Goal: Connect with others: Connect with others

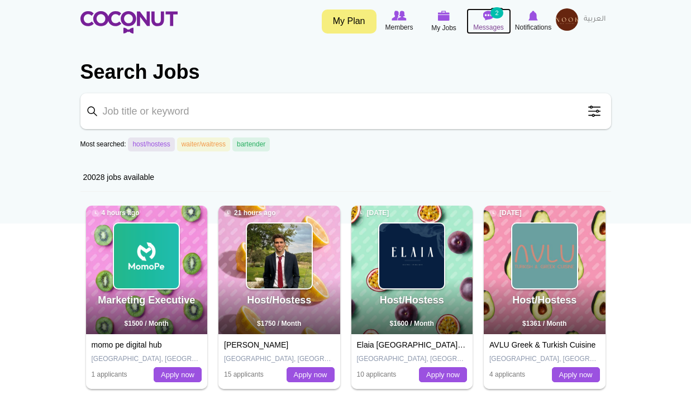
click at [491, 20] on img at bounding box center [488, 16] width 11 height 10
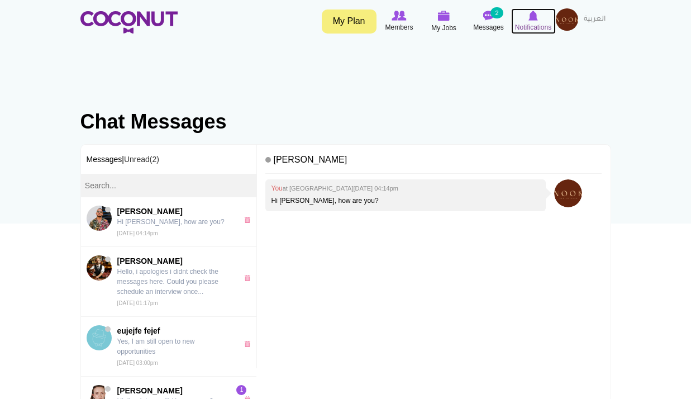
click at [538, 22] on span "Notifications" at bounding box center [533, 27] width 36 height 11
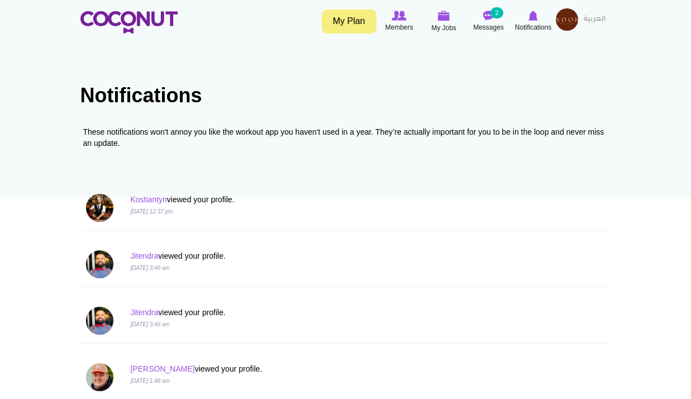
scroll to position [112, 0]
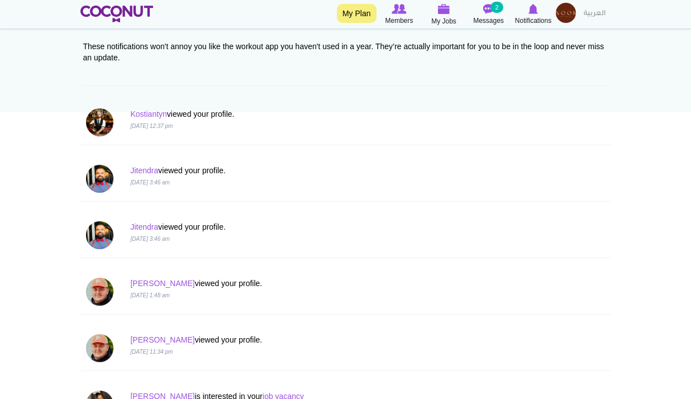
click at [569, 17] on img at bounding box center [566, 13] width 20 height 20
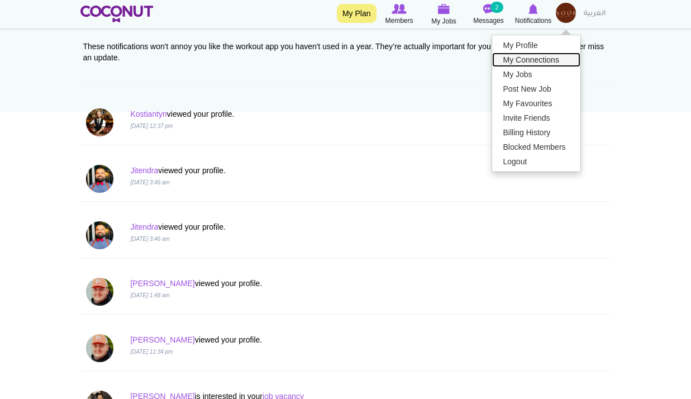
click at [528, 61] on link "My Connections" at bounding box center [536, 59] width 88 height 15
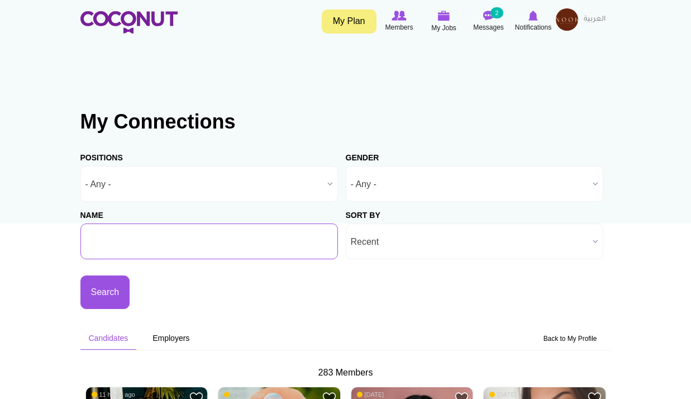
click at [138, 237] on input "Name" at bounding box center [208, 241] width 257 height 36
type input "aleksandra"
click at [80, 275] on button "Search" at bounding box center [105, 292] width 50 height 34
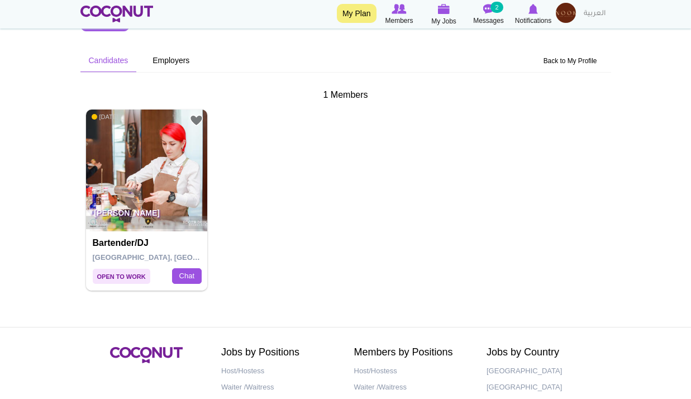
scroll to position [279, 0]
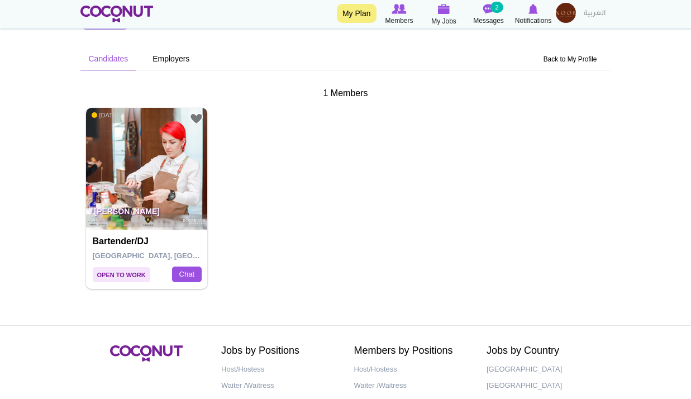
click at [170, 175] on img at bounding box center [147, 169] width 122 height 122
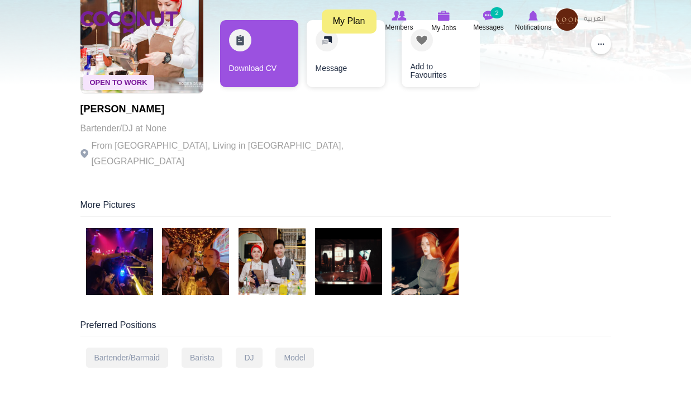
scroll to position [168, 0]
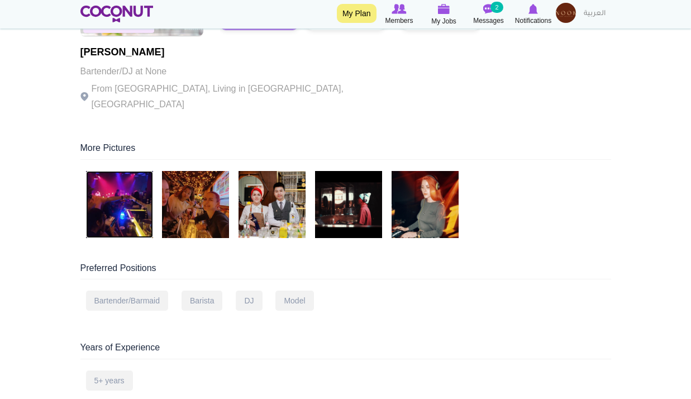
click at [111, 200] on img at bounding box center [119, 204] width 67 height 67
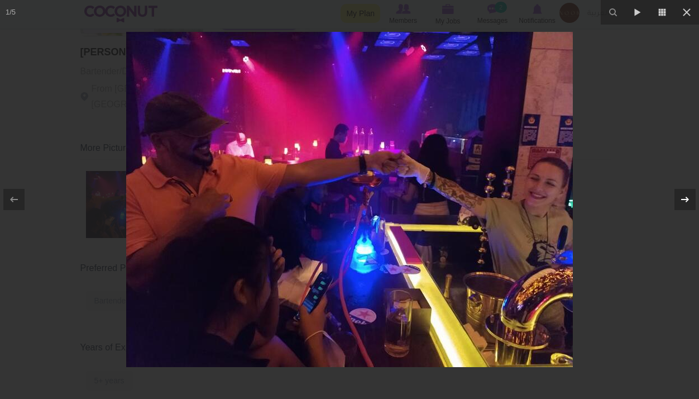
click at [690, 195] on div at bounding box center [685, 199] width 21 height 21
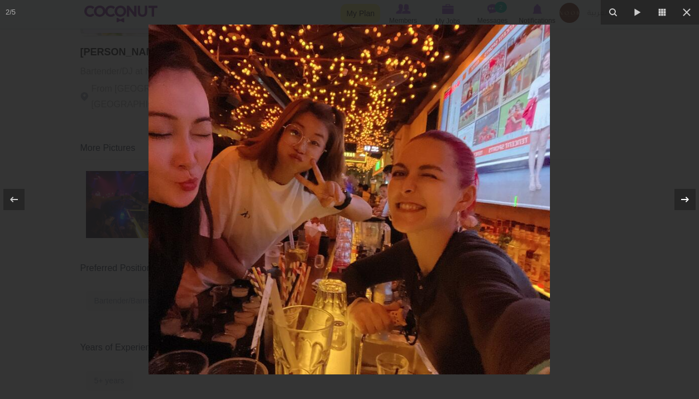
click at [679, 202] on icon at bounding box center [685, 199] width 13 height 13
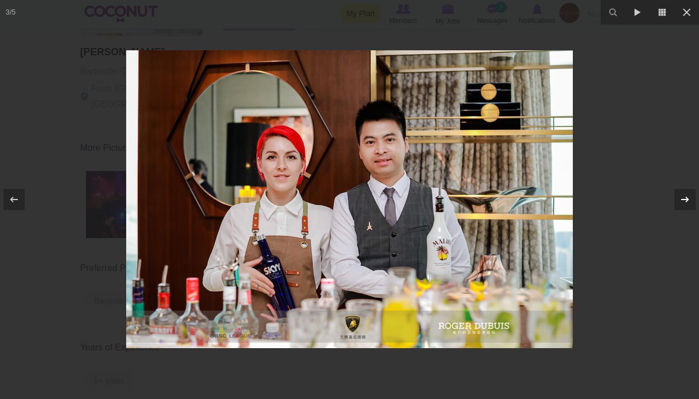
click at [679, 202] on icon at bounding box center [685, 199] width 13 height 13
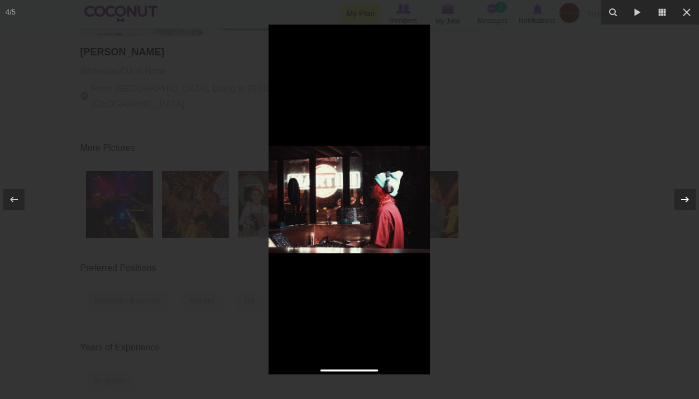
click at [679, 202] on icon at bounding box center [685, 199] width 13 height 13
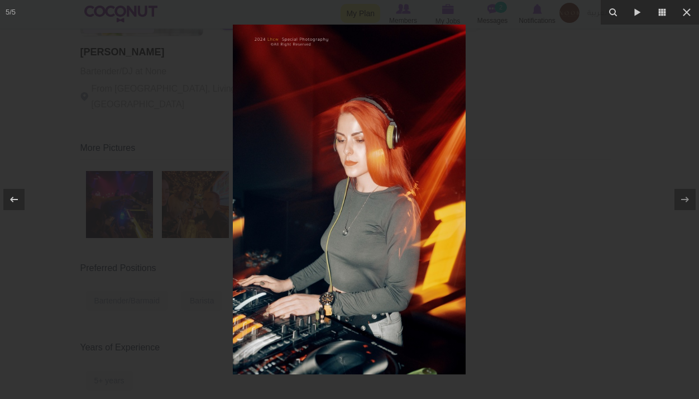
click at [567, 160] on div at bounding box center [349, 199] width 699 height 399
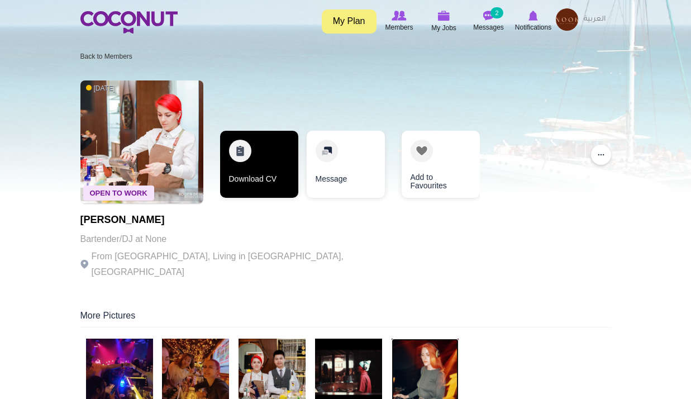
click at [256, 161] on link "Download CV" at bounding box center [259, 164] width 78 height 67
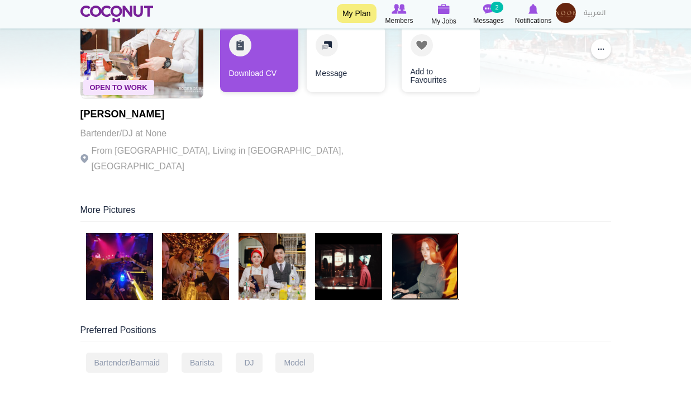
scroll to position [168, 0]
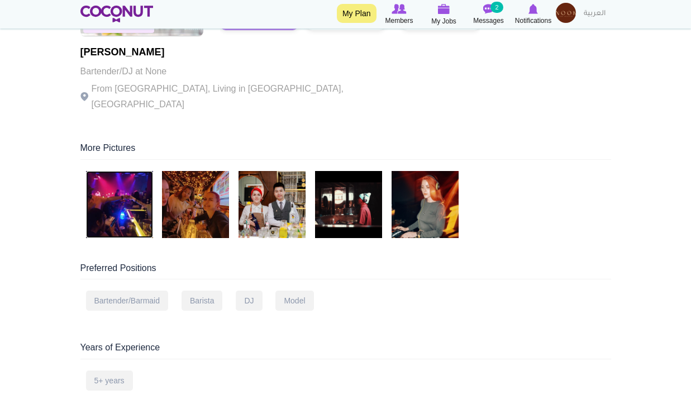
click at [138, 201] on img at bounding box center [119, 204] width 67 height 67
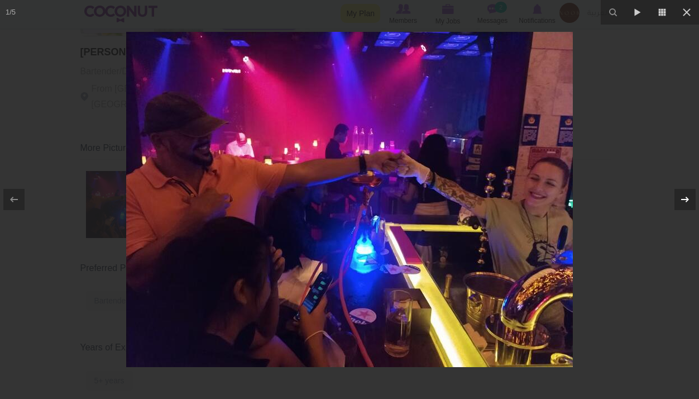
click at [682, 194] on icon at bounding box center [685, 199] width 13 height 13
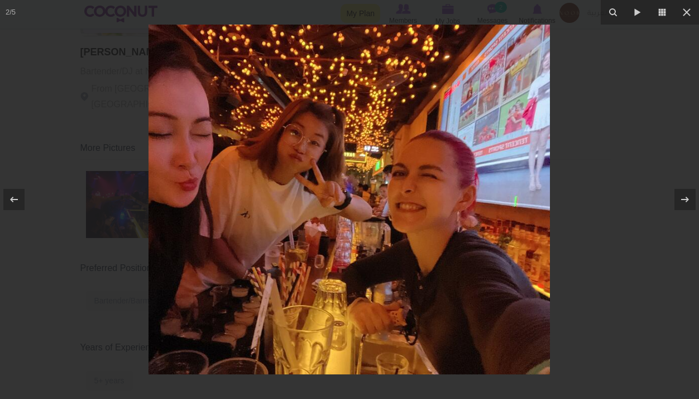
click at [626, 122] on div at bounding box center [349, 199] width 699 height 399
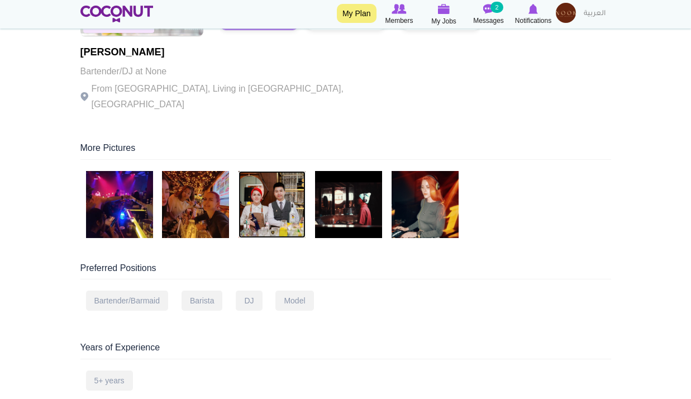
click at [275, 202] on img at bounding box center [271, 204] width 67 height 67
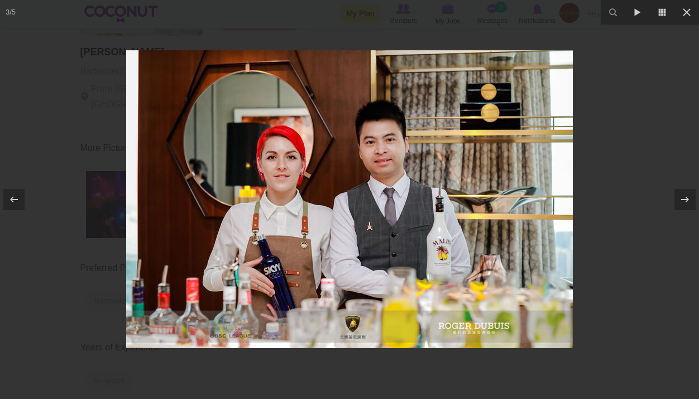
click at [637, 147] on div at bounding box center [349, 199] width 699 height 399
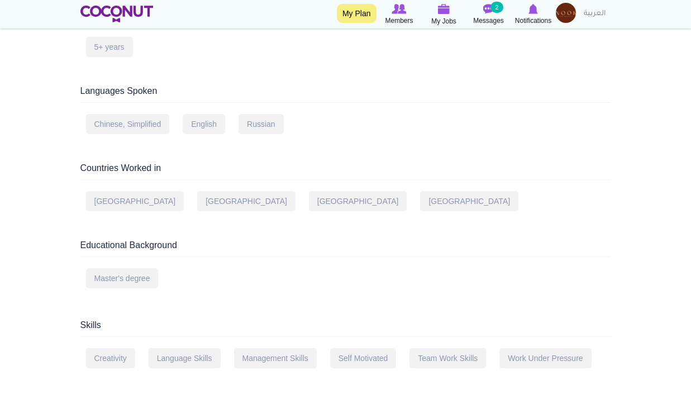
scroll to position [447, 0]
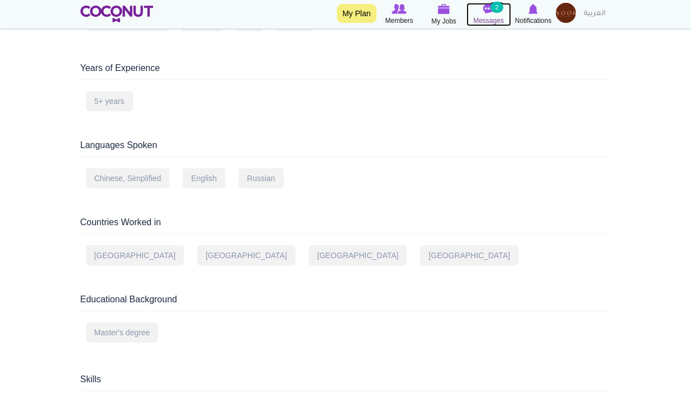
click at [482, 25] on span "Messages" at bounding box center [488, 20] width 31 height 11
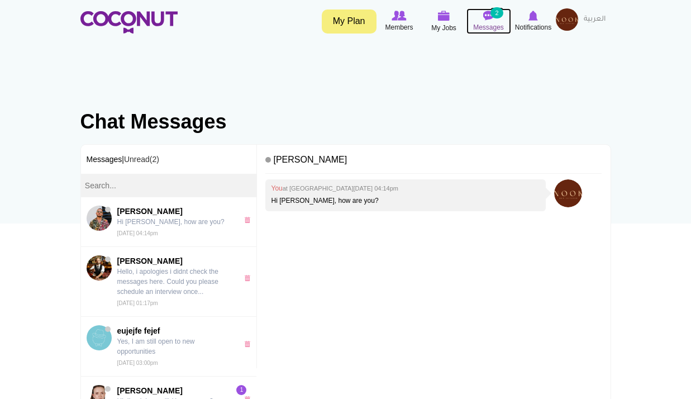
click at [485, 34] on link "Messages 2" at bounding box center [488, 21] width 45 height 26
